Goal: Navigation & Orientation: Find specific page/section

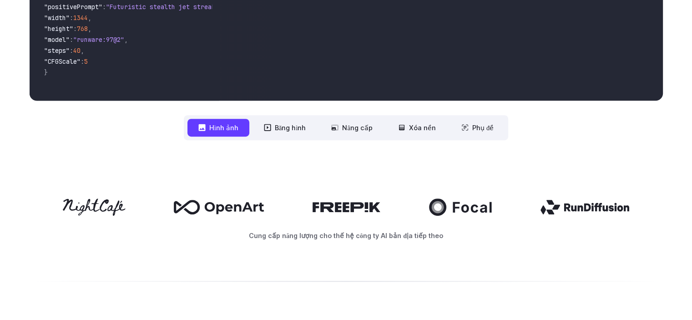
scroll to position [319, 0]
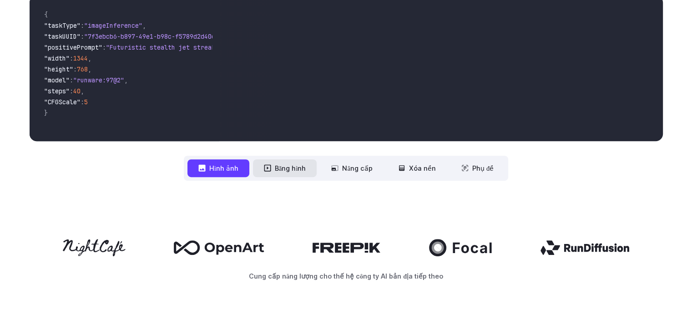
click at [283, 164] on font "Băng hình" at bounding box center [290, 168] width 31 height 8
click at [295, 164] on font "Băng hình" at bounding box center [290, 168] width 31 height 8
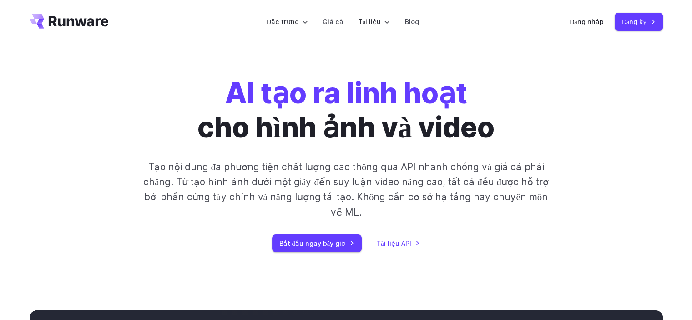
scroll to position [0, 0]
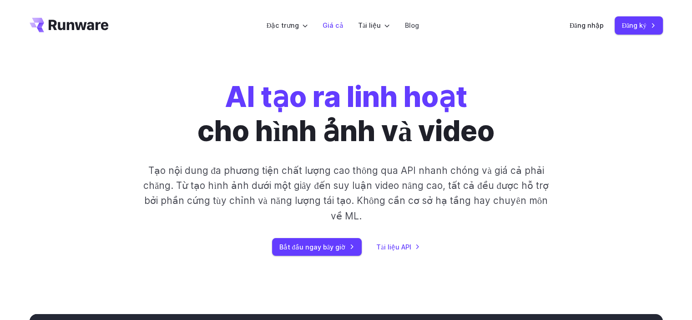
click at [335, 25] on font "Giá cả" at bounding box center [333, 25] width 21 height 8
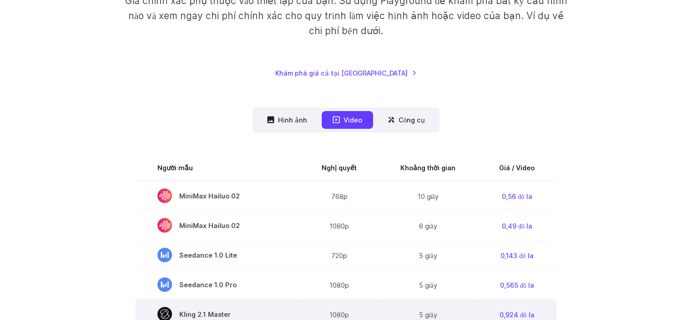
scroll to position [197, 0]
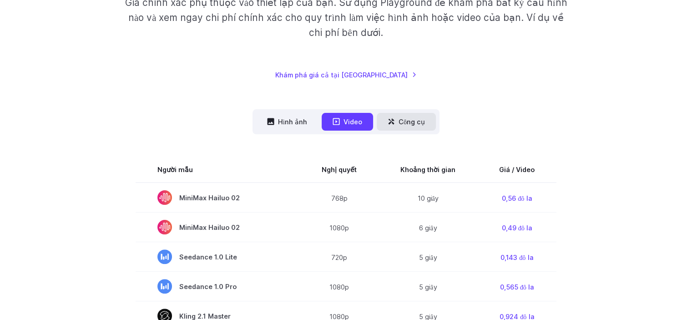
click at [405, 118] on font "Công cụ" at bounding box center [412, 122] width 26 height 8
click at [409, 118] on font "Công cụ" at bounding box center [412, 122] width 26 height 8
click at [410, 118] on font "Công cụ" at bounding box center [412, 122] width 26 height 8
click at [286, 118] on font "Hình ảnh" at bounding box center [292, 122] width 29 height 8
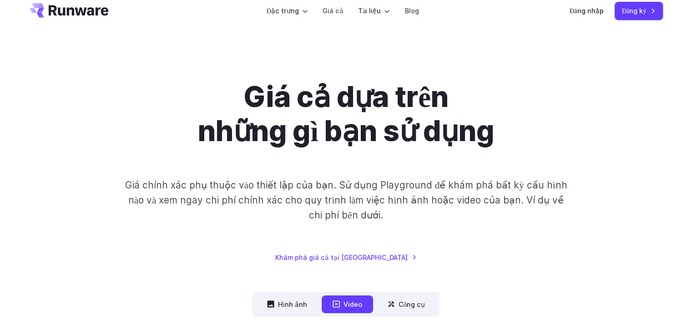
scroll to position [0, 0]
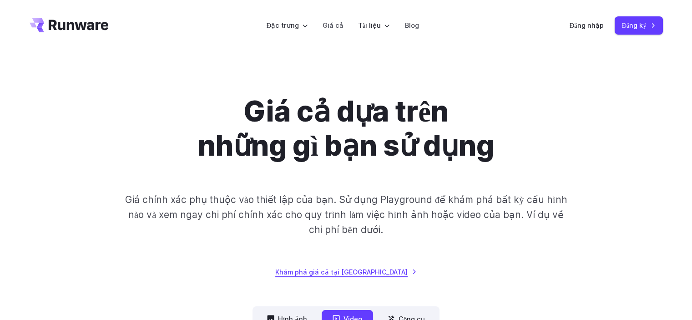
click at [353, 268] on font "Khám phá giá cả tại Playground" at bounding box center [341, 272] width 132 height 8
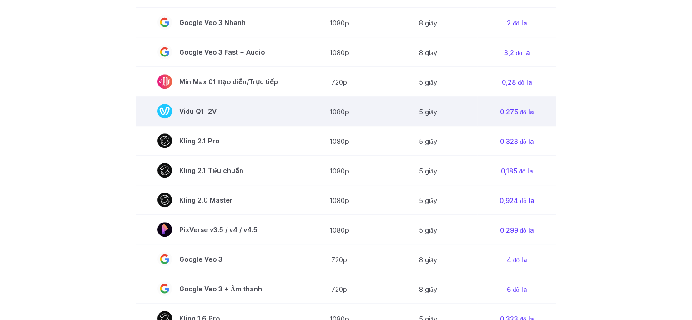
scroll to position [546, 0]
